Goal: Entertainment & Leisure: Consume media (video, audio)

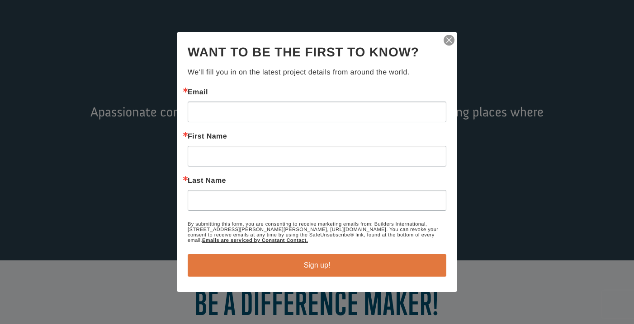
scroll to position [94, 0]
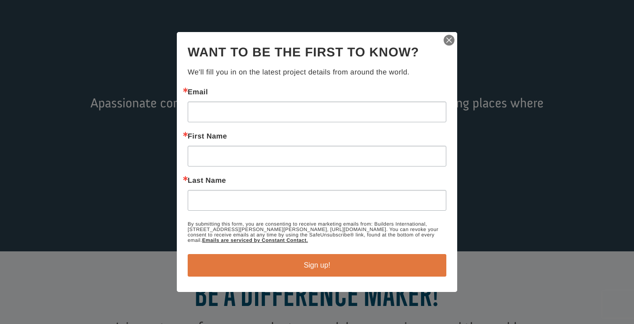
click at [450, 38] on img "button" at bounding box center [448, 40] width 13 height 13
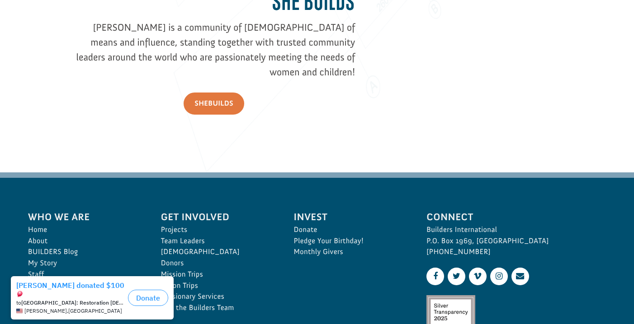
scroll to position [1276, 0]
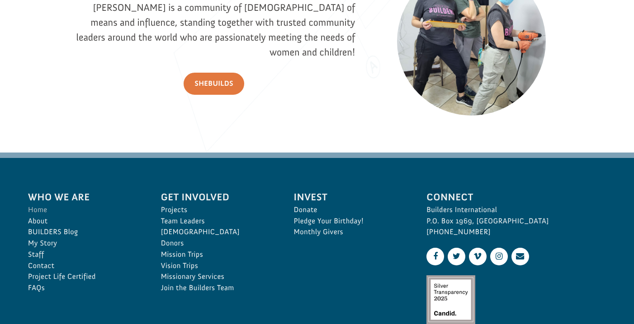
click at [46, 208] on link "Home" at bounding box center [84, 210] width 113 height 11
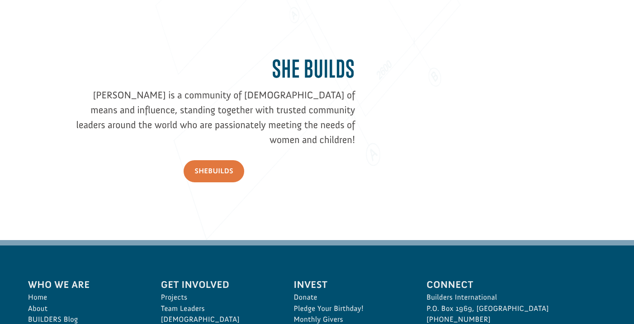
scroll to position [1259, 0]
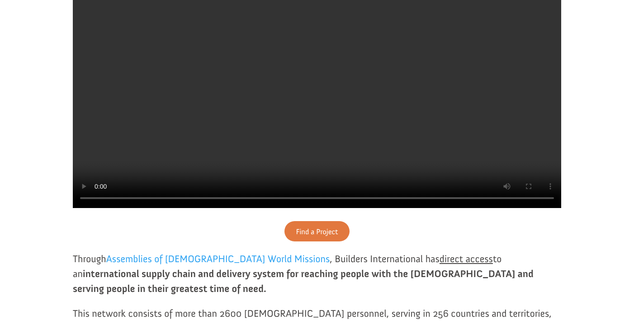
scroll to position [255, 0]
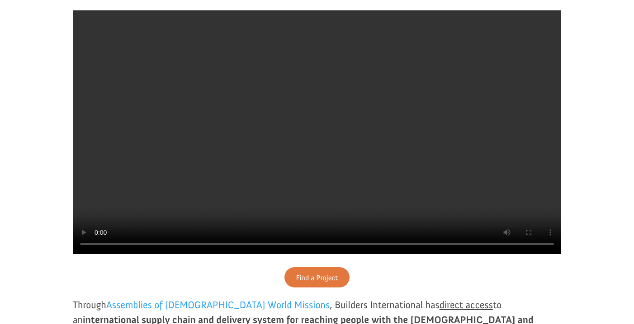
click at [317, 151] on video at bounding box center [317, 132] width 488 height 244
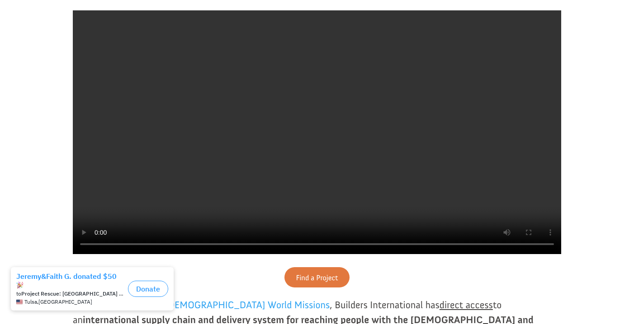
click at [222, 296] on div "Every person deserves a place to find hope. We connect generous volunteers and …" at bounding box center [317, 246] width 488 height 611
click at [180, 273] on button "Close dialog" at bounding box center [181, 272] width 9 height 9
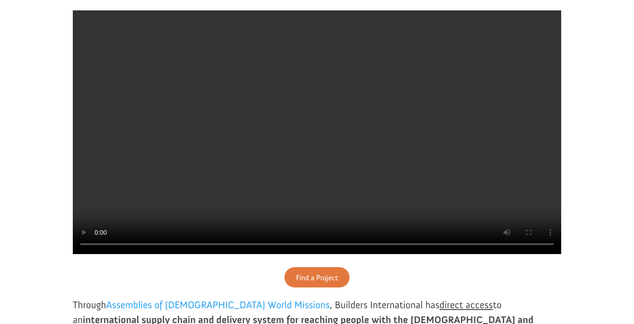
drag, startPoint x: 236, startPoint y: 275, endPoint x: 147, endPoint y: 272, distance: 89.1
click at [147, 254] on video at bounding box center [317, 132] width 488 height 244
drag, startPoint x: 241, startPoint y: 277, endPoint x: 132, endPoint y: 275, distance: 109.8
click at [132, 254] on video at bounding box center [317, 132] width 488 height 244
